Goal: Task Accomplishment & Management: Complete application form

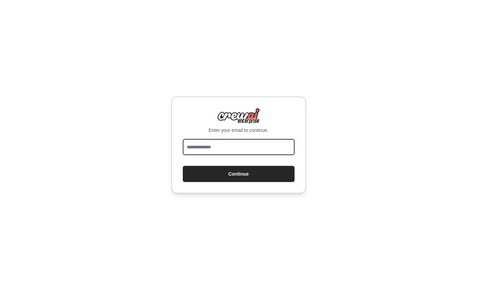
click at [226, 151] on input "email" at bounding box center [239, 147] width 112 height 16
type input "**********"
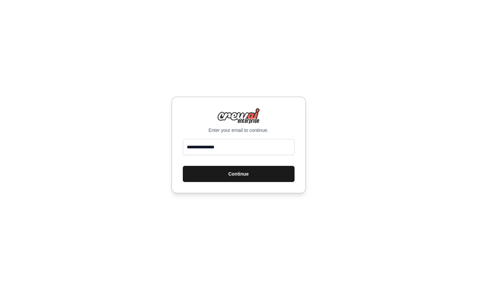
click at [256, 175] on button "Continue" at bounding box center [239, 174] width 112 height 16
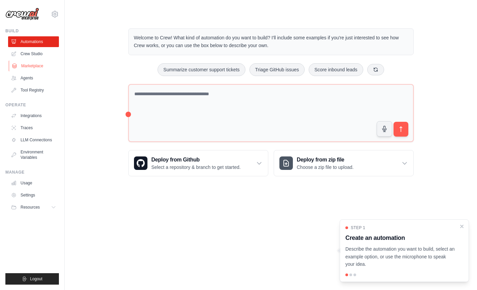
click at [34, 68] on link "Marketplace" at bounding box center [34, 66] width 51 height 11
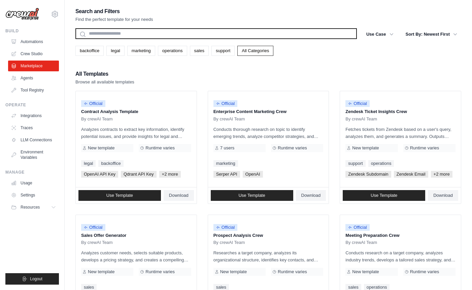
click at [127, 35] on input "text" at bounding box center [215, 33] width 281 height 11
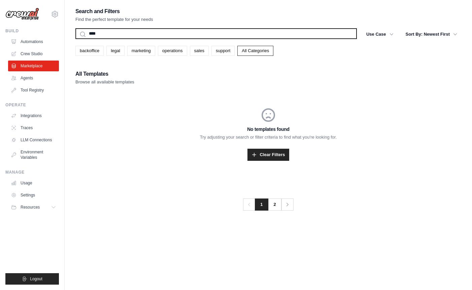
type input "****"
click at [75, 39] on button "Search" at bounding box center [75, 39] width 0 height 0
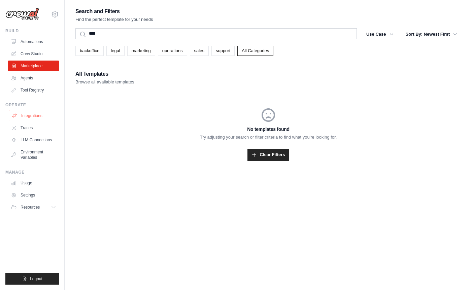
click at [40, 113] on link "Integrations" at bounding box center [34, 115] width 51 height 11
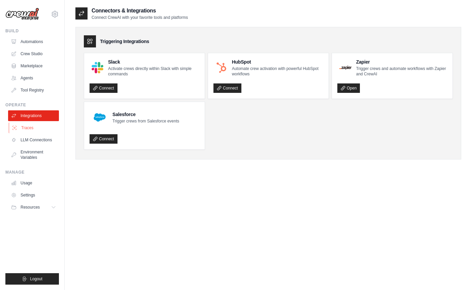
click at [35, 130] on link "Traces" at bounding box center [34, 127] width 51 height 11
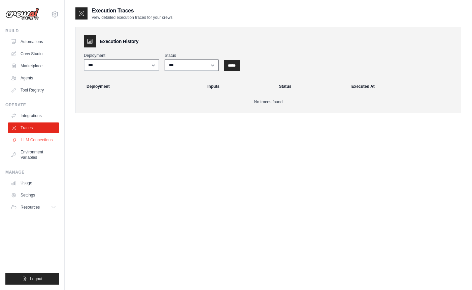
click at [35, 137] on link "LLM Connections" at bounding box center [34, 140] width 51 height 11
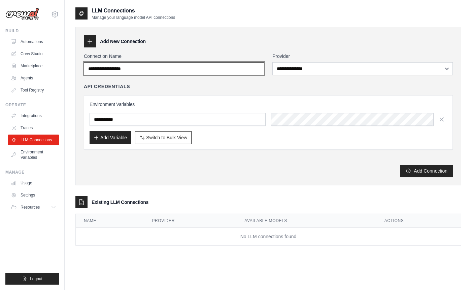
click at [143, 70] on input "Connection Name" at bounding box center [174, 68] width 180 height 13
click at [90, 40] on icon at bounding box center [89, 41] width 7 height 7
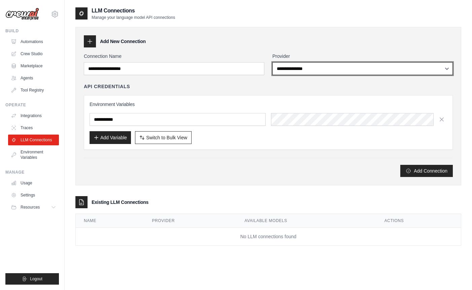
click at [312, 67] on select "**********" at bounding box center [362, 68] width 180 height 13
select select "******"
click at [272, 62] on select "**********" at bounding box center [362, 68] width 180 height 13
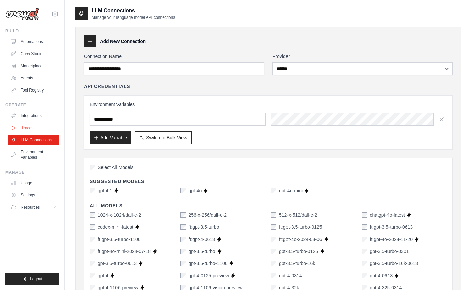
click at [30, 125] on link "Traces" at bounding box center [34, 127] width 51 height 11
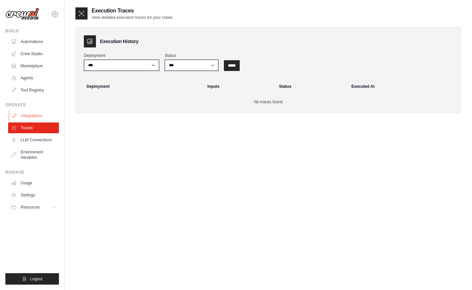
click at [30, 116] on link "Integrations" at bounding box center [34, 115] width 51 height 11
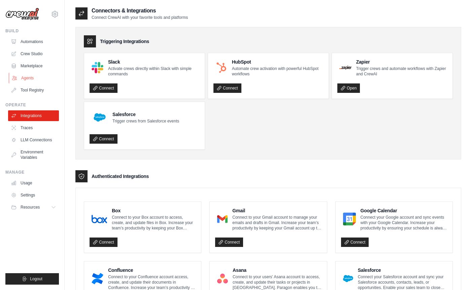
click at [32, 80] on link "Agents" at bounding box center [34, 78] width 51 height 11
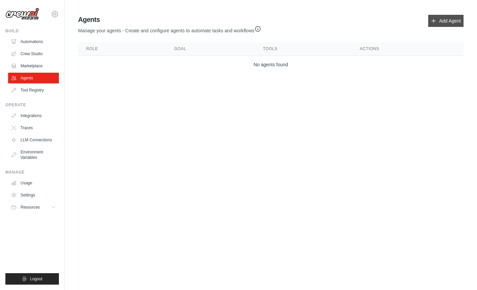
click at [436, 20] on icon at bounding box center [433, 20] width 5 height 5
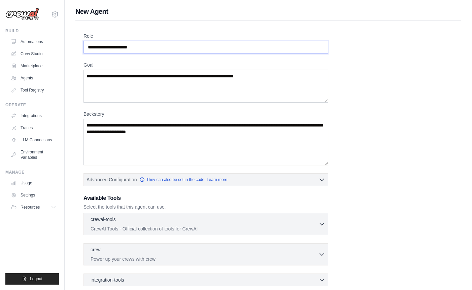
click at [135, 47] on input "Role" at bounding box center [205, 47] width 245 height 13
click at [377, 120] on div "Role Goal [GEOGRAPHIC_DATA] Advanced Configuration They can also be set in the …" at bounding box center [267, 182] width 369 height 298
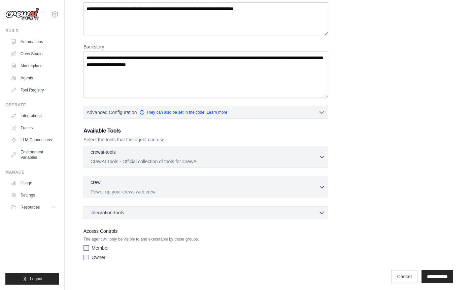
scroll to position [71, 0]
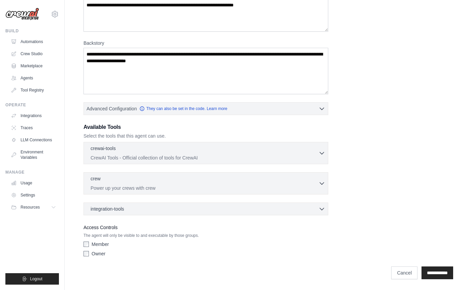
click at [102, 205] on div "integration-tools 0 selected Box Save files to Box Gmail" at bounding box center [205, 209] width 245 height 13
click at [105, 205] on div "integration-tools 0 selected Box Save files to Box Gmail" at bounding box center [205, 209] width 245 height 13
click at [107, 209] on span "integration-tools" at bounding box center [107, 208] width 34 height 7
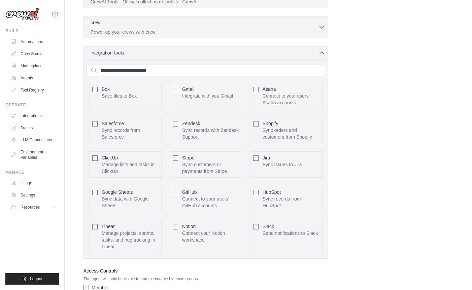
scroll to position [239, 0]
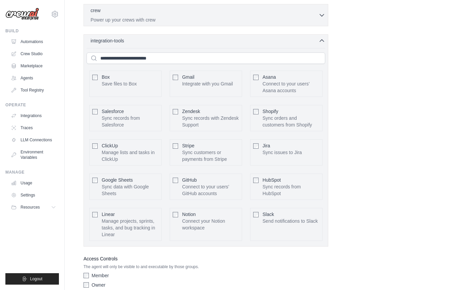
click at [352, 121] on div "Role Goal [GEOGRAPHIC_DATA] Advanced Configuration They can also be set in the …" at bounding box center [267, 42] width 369 height 498
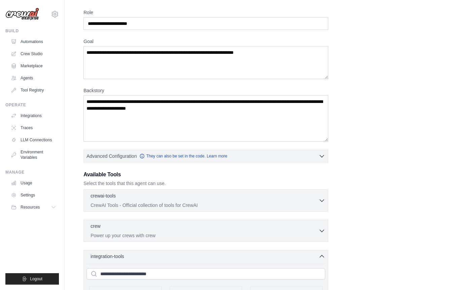
scroll to position [0, 0]
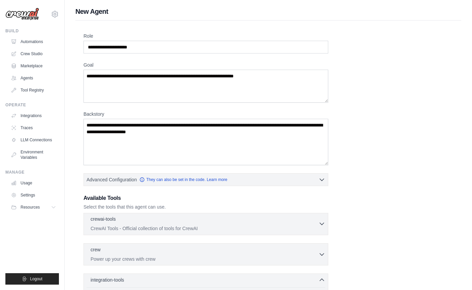
click at [139, 222] on div "crewai-tools 0 selected" at bounding box center [204, 220] width 228 height 8
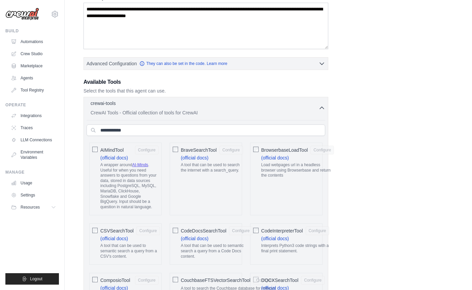
scroll to position [135, 0]
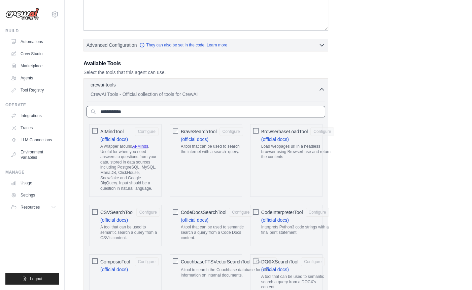
click at [243, 114] on input "text" at bounding box center [205, 111] width 239 height 11
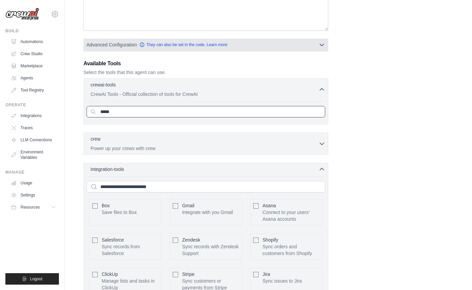
type input "*****"
click at [122, 49] on button "Advanced Configuration They can also be set in the code. Learn more" at bounding box center [206, 45] width 244 height 12
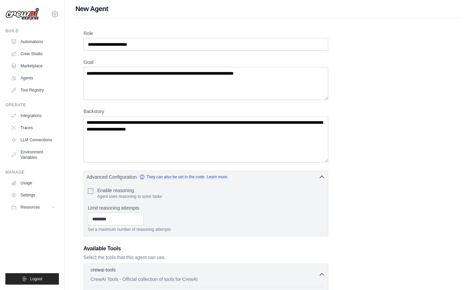
scroll to position [0, 0]
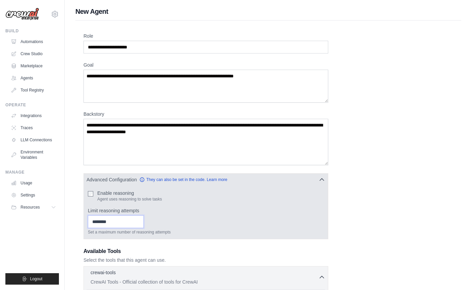
click at [116, 223] on input "Limit reasoning attempts" at bounding box center [116, 221] width 56 height 13
click at [144, 224] on input "*" at bounding box center [116, 221] width 56 height 13
type input "*"
click at [144, 221] on input "*" at bounding box center [116, 221] width 56 height 13
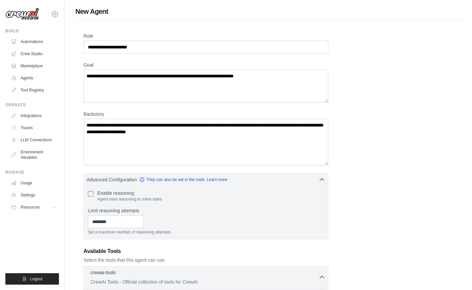
click at [25, 65] on link "Marketplace" at bounding box center [34, 66] width 51 height 11
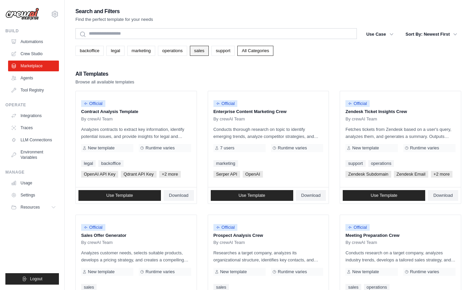
click at [197, 54] on link "sales" at bounding box center [199, 51] width 19 height 10
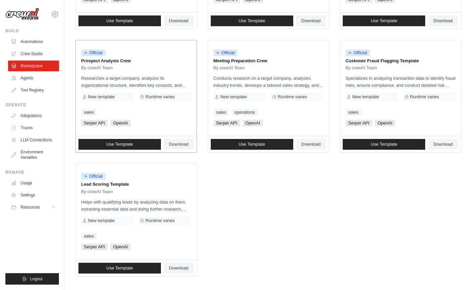
scroll to position [300, 0]
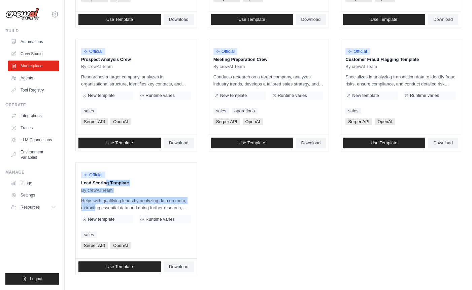
drag, startPoint x: 82, startPoint y: 183, endPoint x: 236, endPoint y: 200, distance: 155.7
click at [236, 200] on ul "Official Lead Scoring and Strategy Crew By crewAI Team Analyzes lead form respo…" at bounding box center [268, 33] width 386 height 484
click at [234, 209] on ul "Official Lead Scoring and Strategy Crew By crewAI Team Analyzes lead form respo…" at bounding box center [268, 33] width 386 height 484
drag, startPoint x: 169, startPoint y: 199, endPoint x: 93, endPoint y: 199, distance: 75.4
click at [93, 199] on p "Helps with qualifying leads by analyzing data on them, extracting essential dat…" at bounding box center [136, 204] width 110 height 14
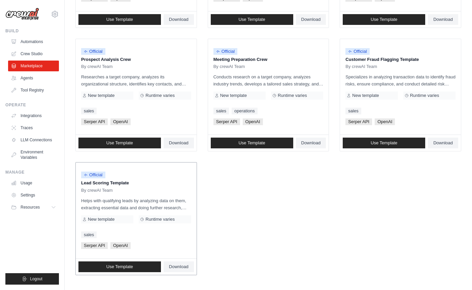
click at [175, 208] on p "Helps with qualifying leads by analyzing data on them, extracting essential dat…" at bounding box center [136, 204] width 110 height 14
click at [142, 267] on link "Use Template" at bounding box center [119, 266] width 82 height 11
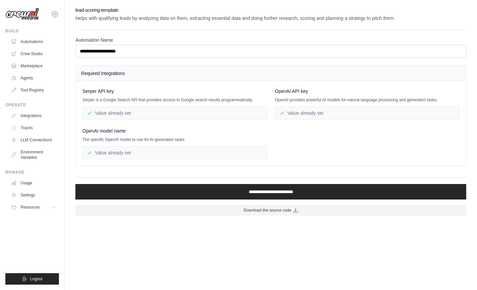
click at [324, 117] on div "Value already set" at bounding box center [367, 113] width 184 height 13
click at [322, 114] on div "Value already set" at bounding box center [367, 113] width 184 height 13
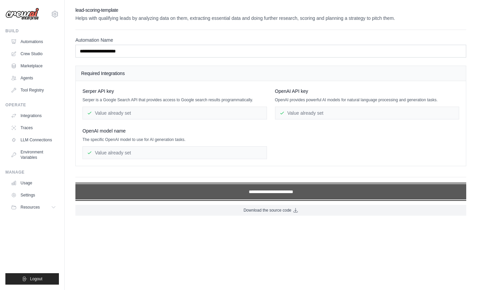
click at [278, 189] on input "**********" at bounding box center [270, 191] width 391 height 15
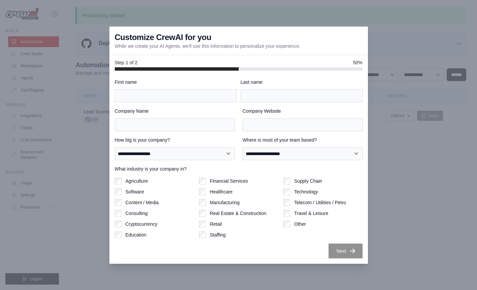
click at [263, 79] on label "Last name" at bounding box center [302, 82] width 122 height 7
click at [263, 89] on input "Last name" at bounding box center [302, 95] width 122 height 13
click at [396, 243] on div at bounding box center [238, 145] width 477 height 290
click at [400, 230] on div at bounding box center [238, 145] width 477 height 290
click at [82, 60] on div at bounding box center [238, 145] width 477 height 290
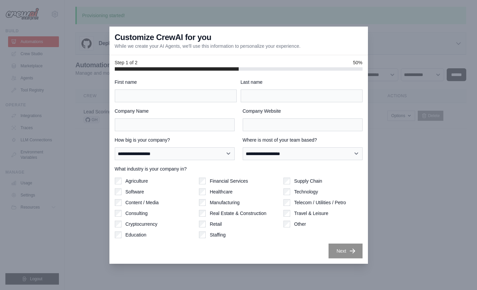
click at [381, 40] on div at bounding box center [238, 145] width 477 height 290
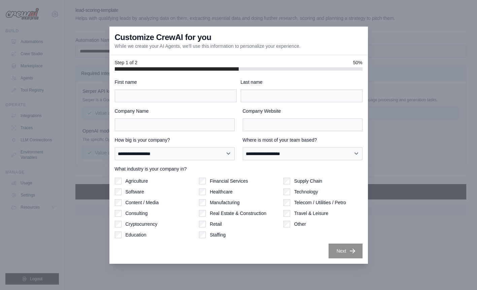
click at [66, 49] on div at bounding box center [238, 145] width 477 height 290
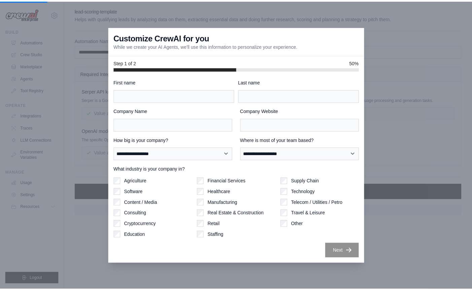
scroll to position [300, 0]
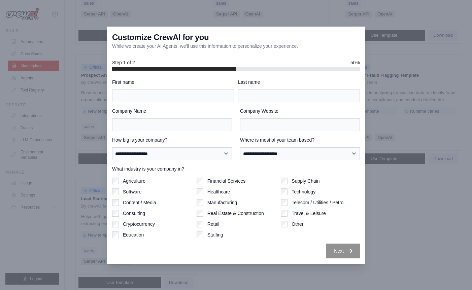
click at [89, 120] on div at bounding box center [236, 145] width 472 height 290
click at [65, 125] on div at bounding box center [236, 145] width 472 height 290
click at [430, 188] on div at bounding box center [236, 145] width 472 height 290
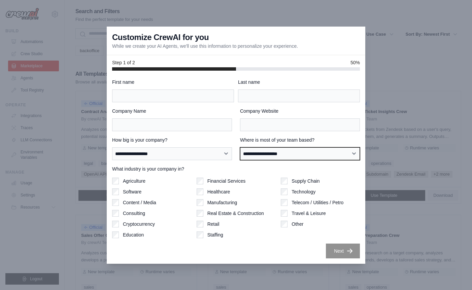
click at [288, 149] on select "**********" at bounding box center [300, 153] width 120 height 13
select select "**********"
click at [240, 147] on select "**********" at bounding box center [300, 153] width 120 height 13
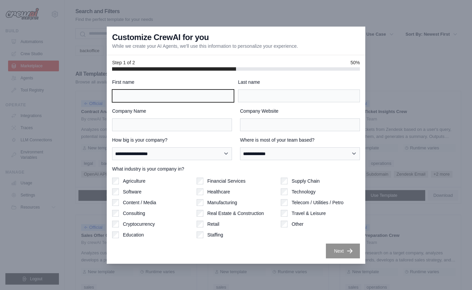
click at [154, 99] on input "First name" at bounding box center [173, 95] width 122 height 13
type input "******"
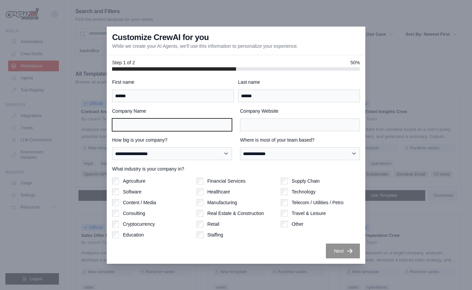
type input "***"
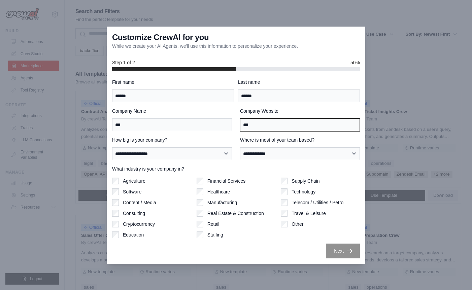
drag, startPoint x: 257, startPoint y: 124, endPoint x: 242, endPoint y: 126, distance: 15.5
click at [242, 126] on input "***" at bounding box center [300, 124] width 120 height 13
click at [243, 123] on input "***" at bounding box center [300, 124] width 120 height 13
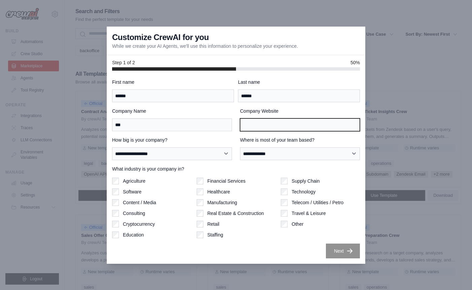
click at [256, 125] on input "Company Website" at bounding box center [300, 124] width 120 height 13
click at [409, 91] on div at bounding box center [236, 145] width 472 height 290
